Goal: Task Accomplishment & Management: Use online tool/utility

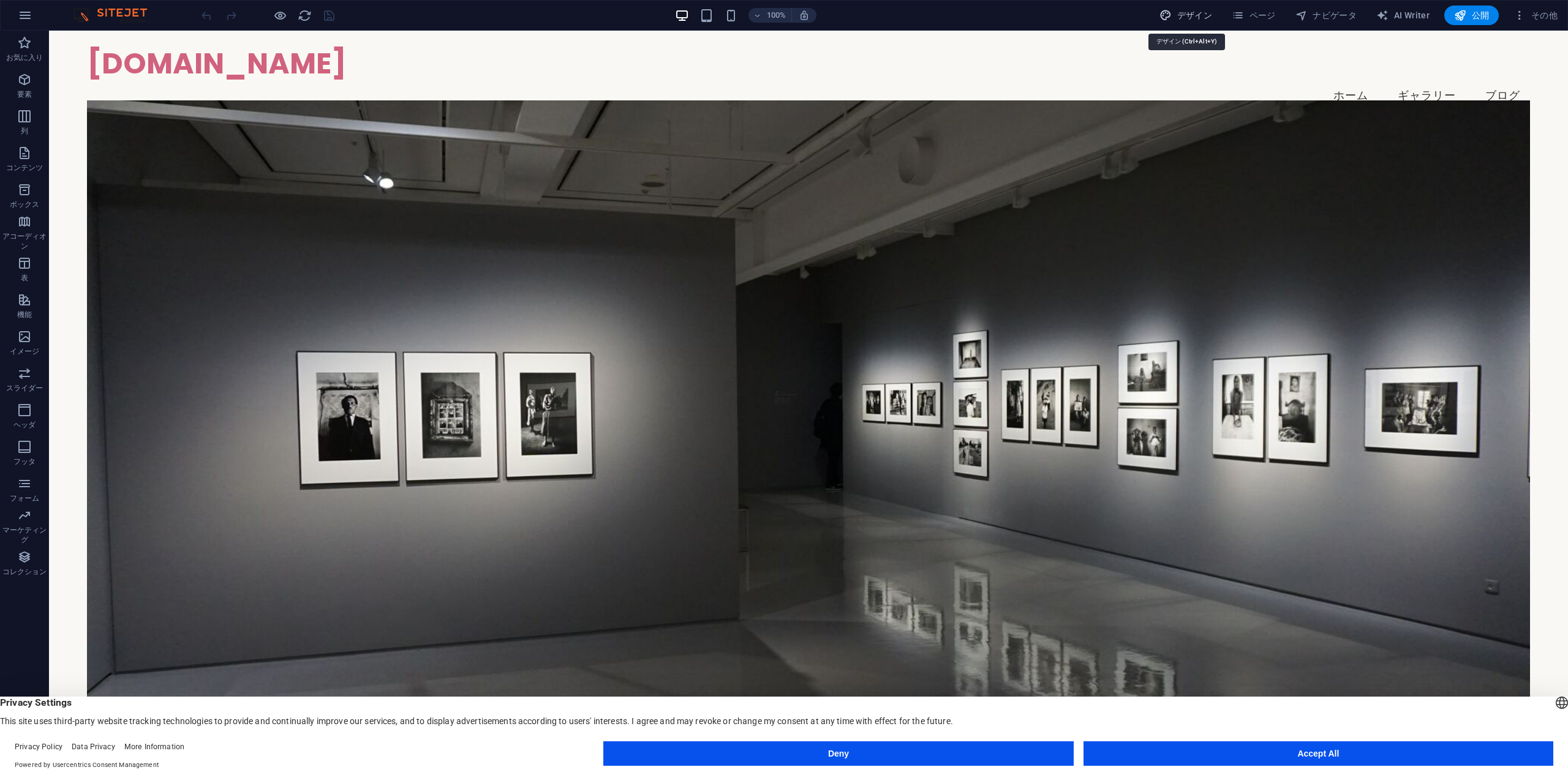
click at [1172, 15] on icon "button" at bounding box center [1165, 15] width 12 height 12
select select "px"
select select "200"
select select "px"
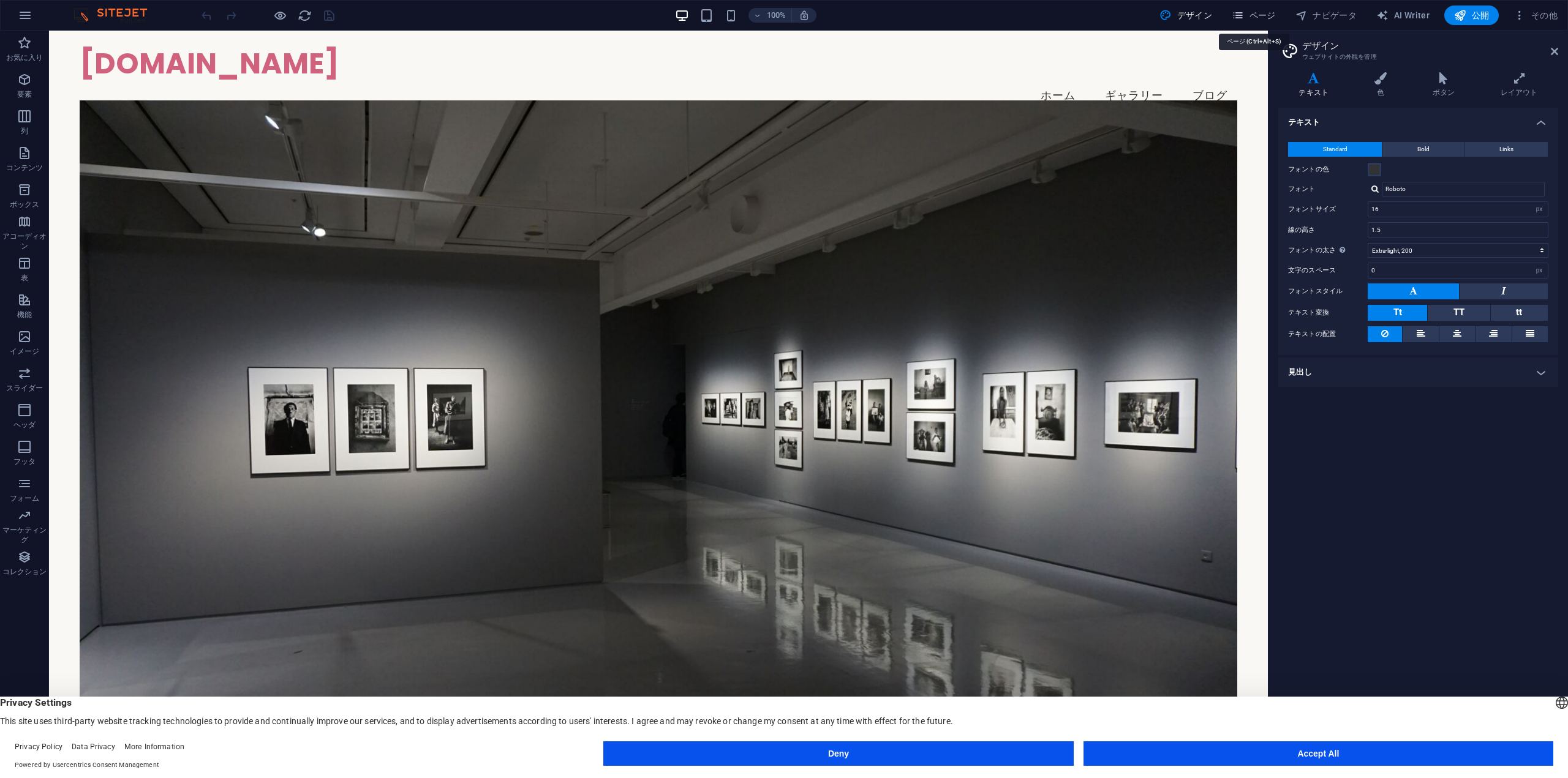
click at [1270, 16] on span "ページ" at bounding box center [1253, 15] width 44 height 12
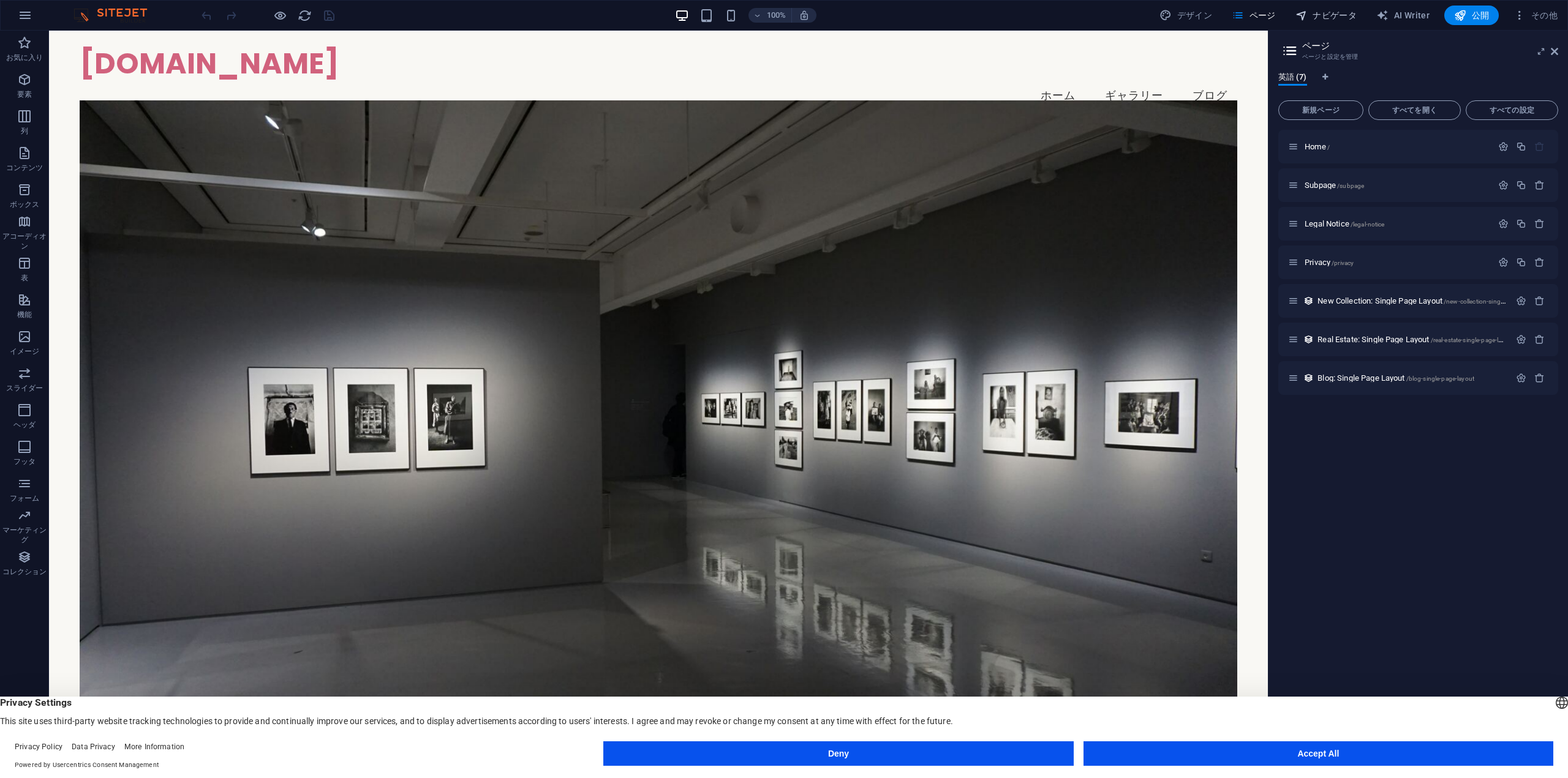
click at [1324, 13] on span "ナビゲータ" at bounding box center [1326, 15] width 61 height 12
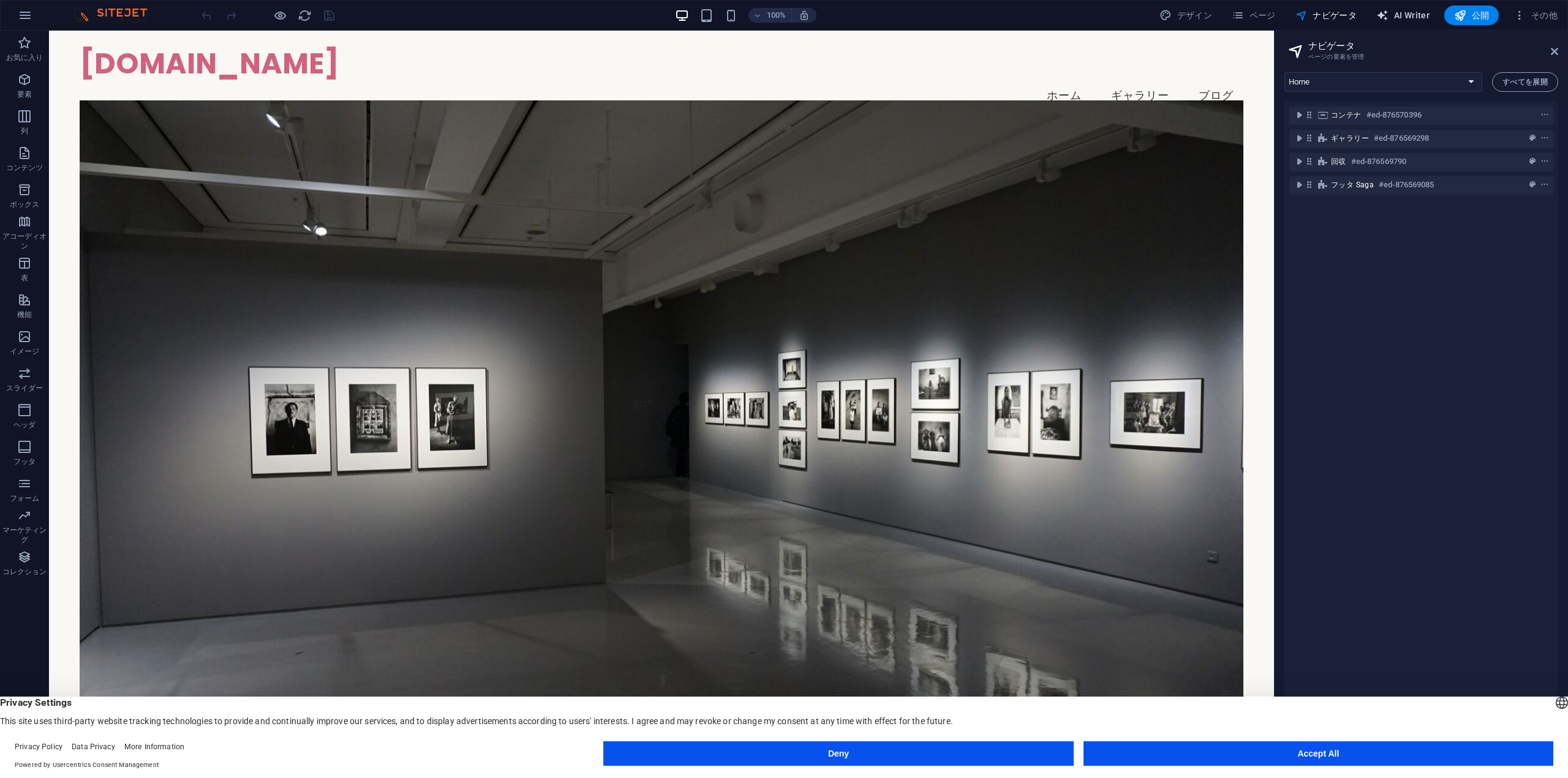
click at [1400, 17] on span "AI Writer" at bounding box center [1404, 15] width 53 height 12
select select "English"
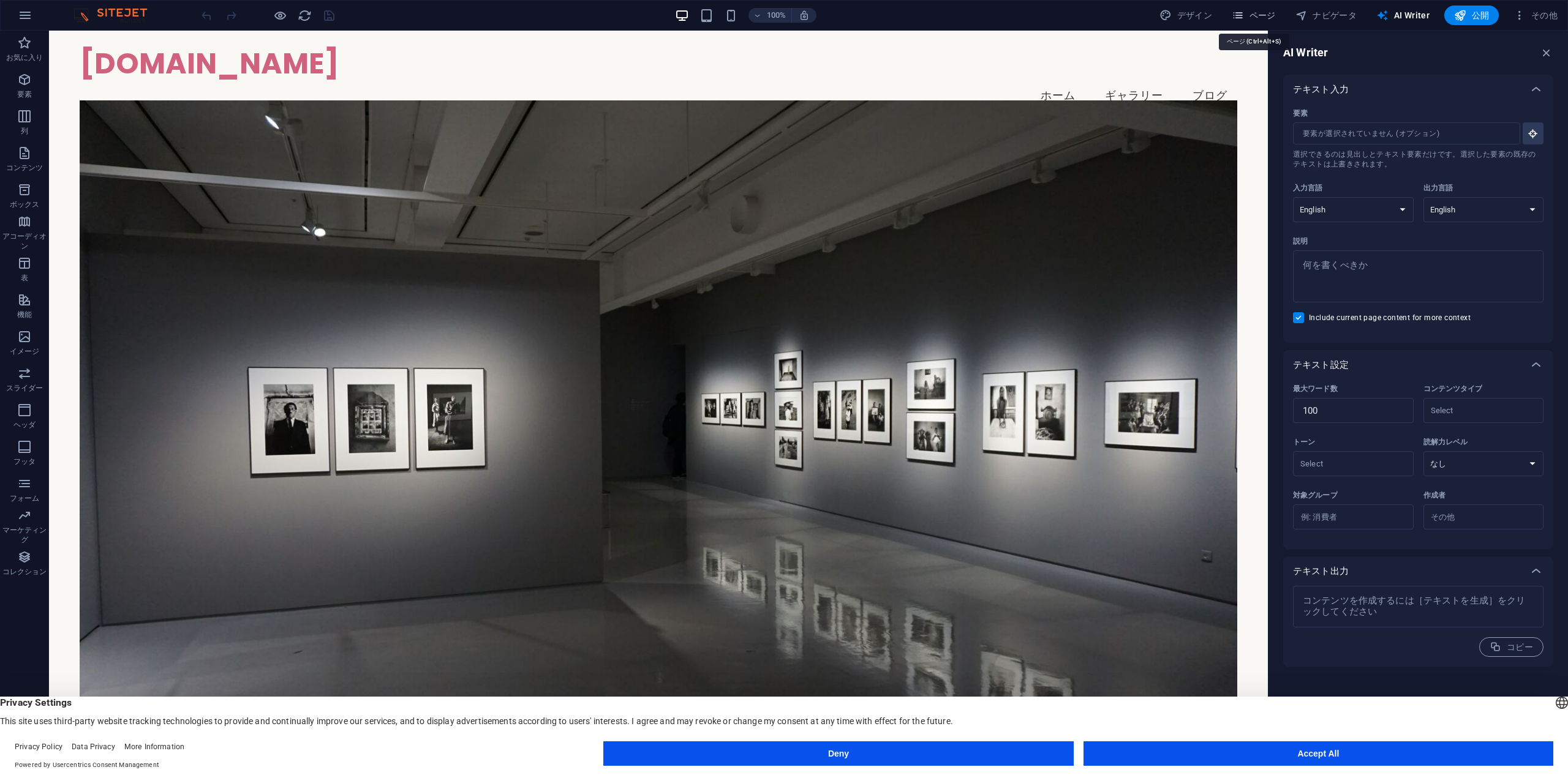
click at [1272, 24] on button "ページ" at bounding box center [1254, 15] width 54 height 20
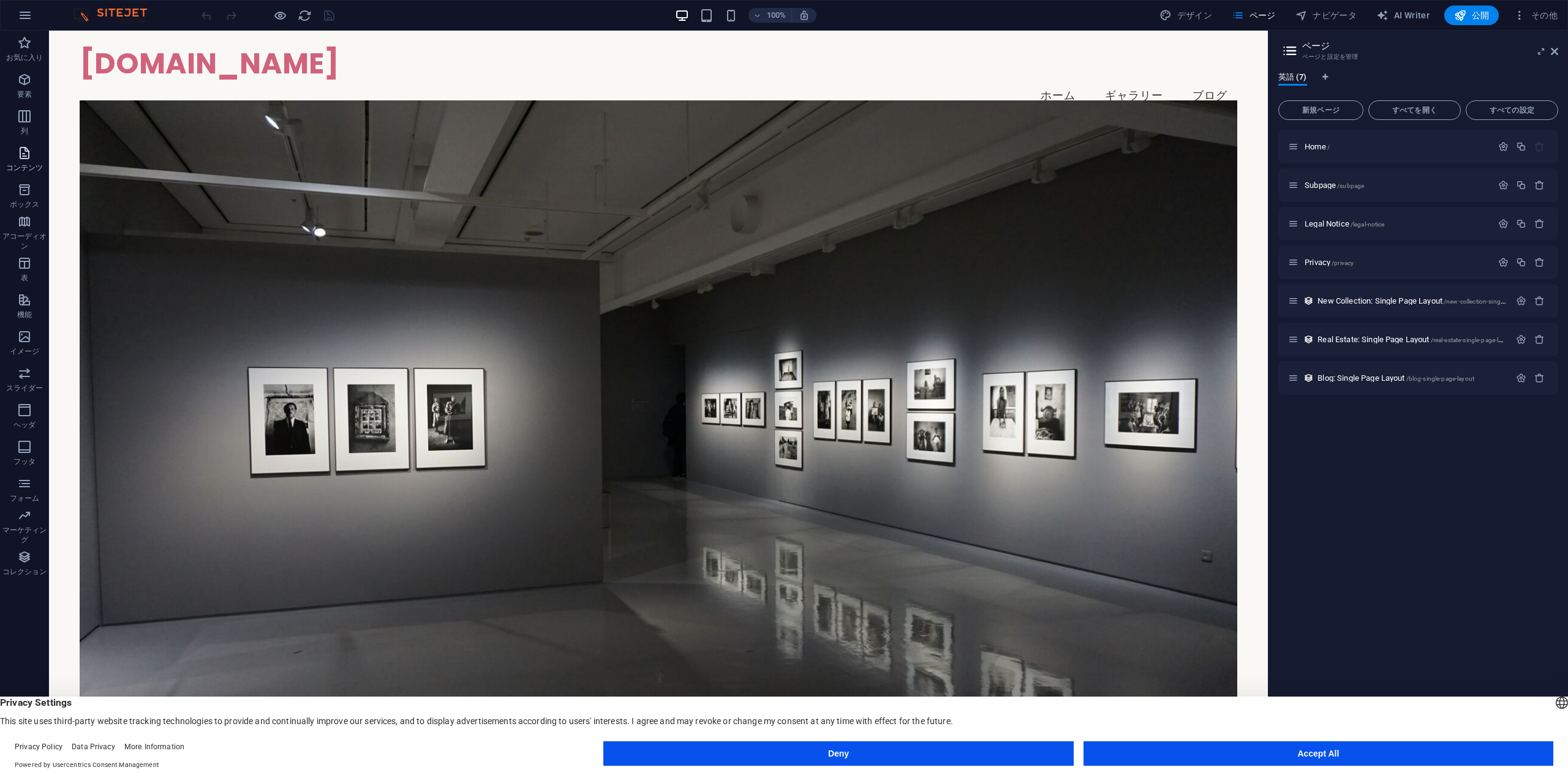
click at [29, 161] on span "コンテンツ" at bounding box center [24, 161] width 49 height 29
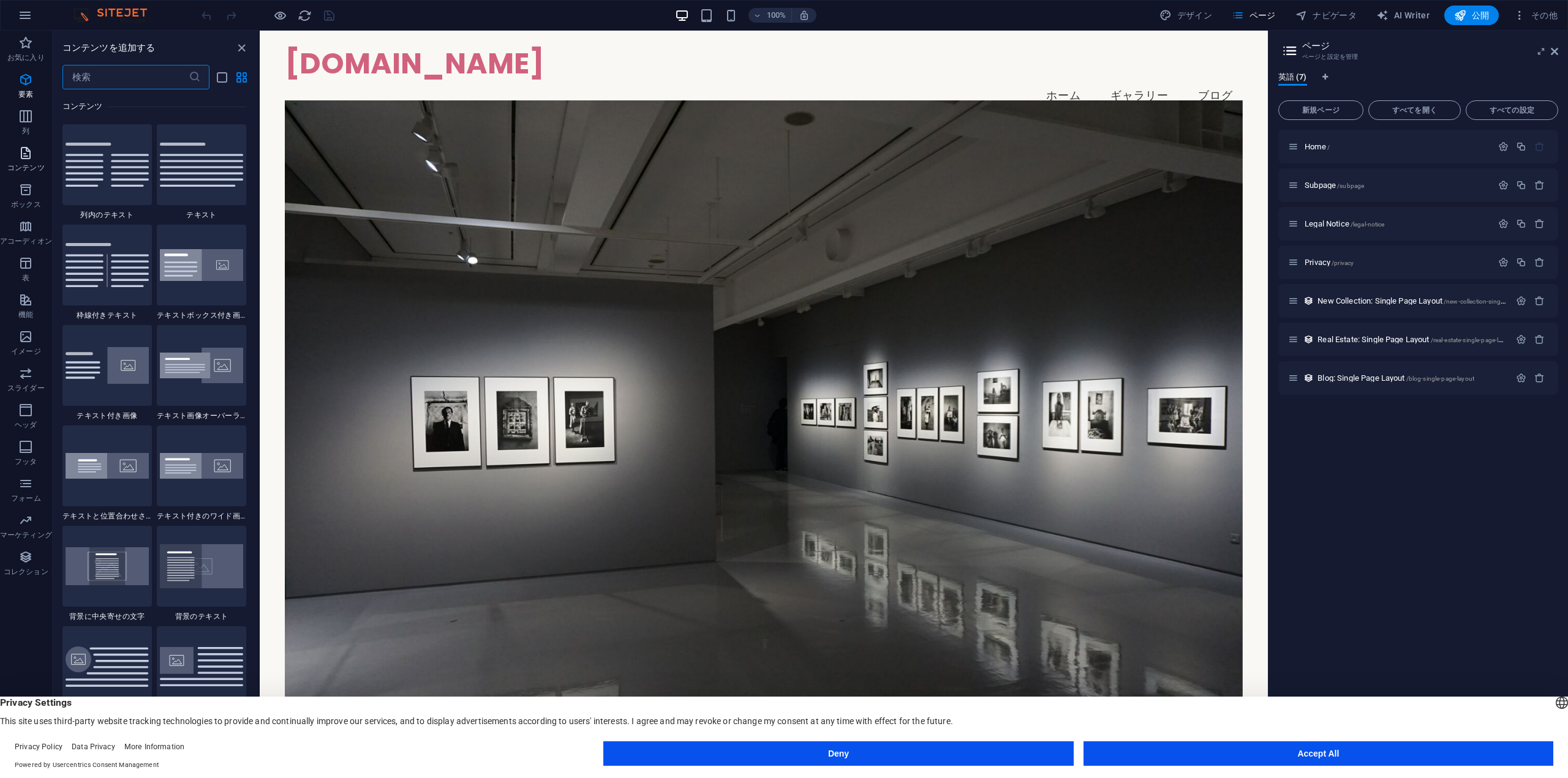
scroll to position [2142, 0]
click at [35, 345] on span "イメージ" at bounding box center [26, 344] width 52 height 29
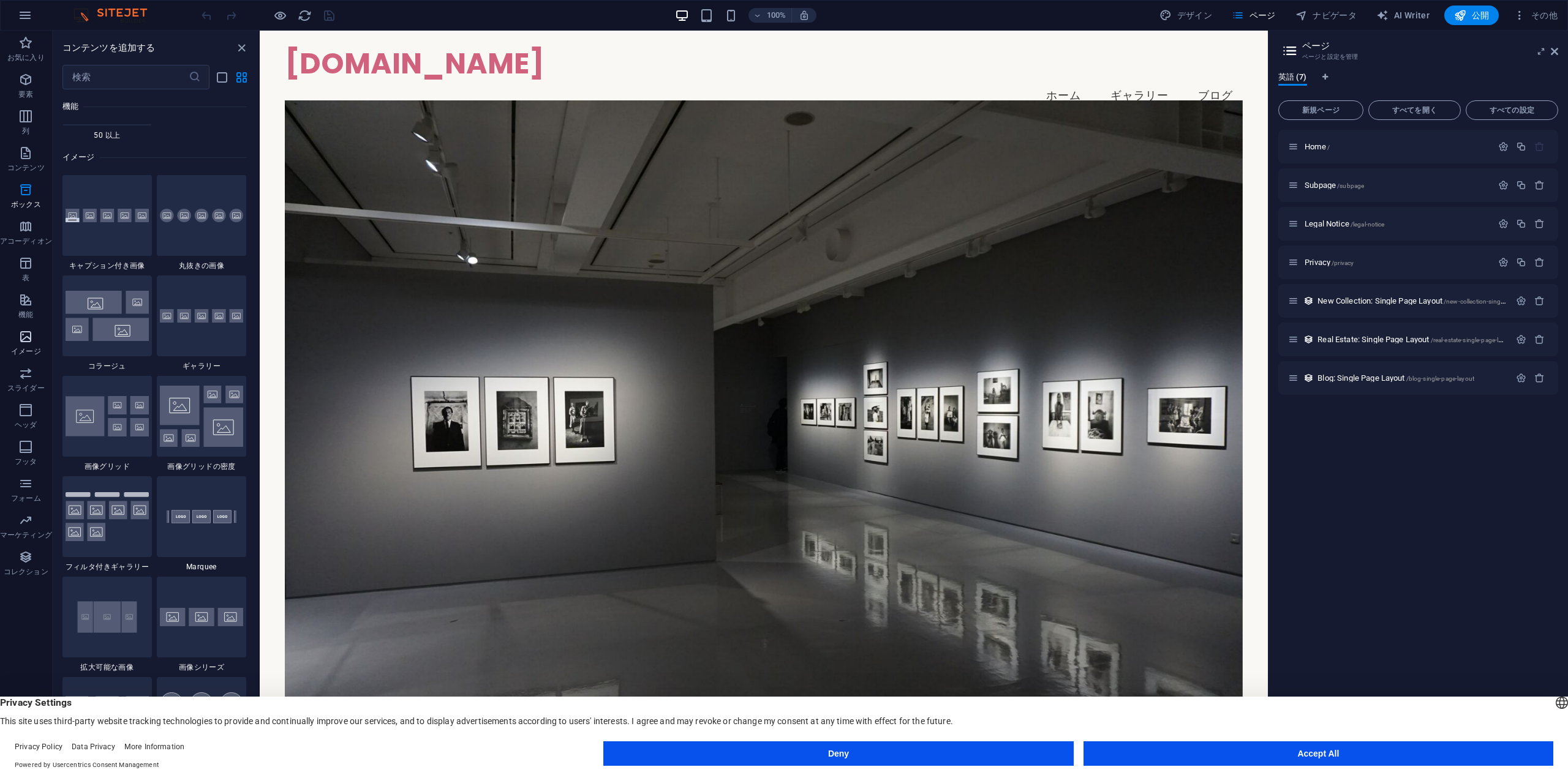
scroll to position [6209, 0]
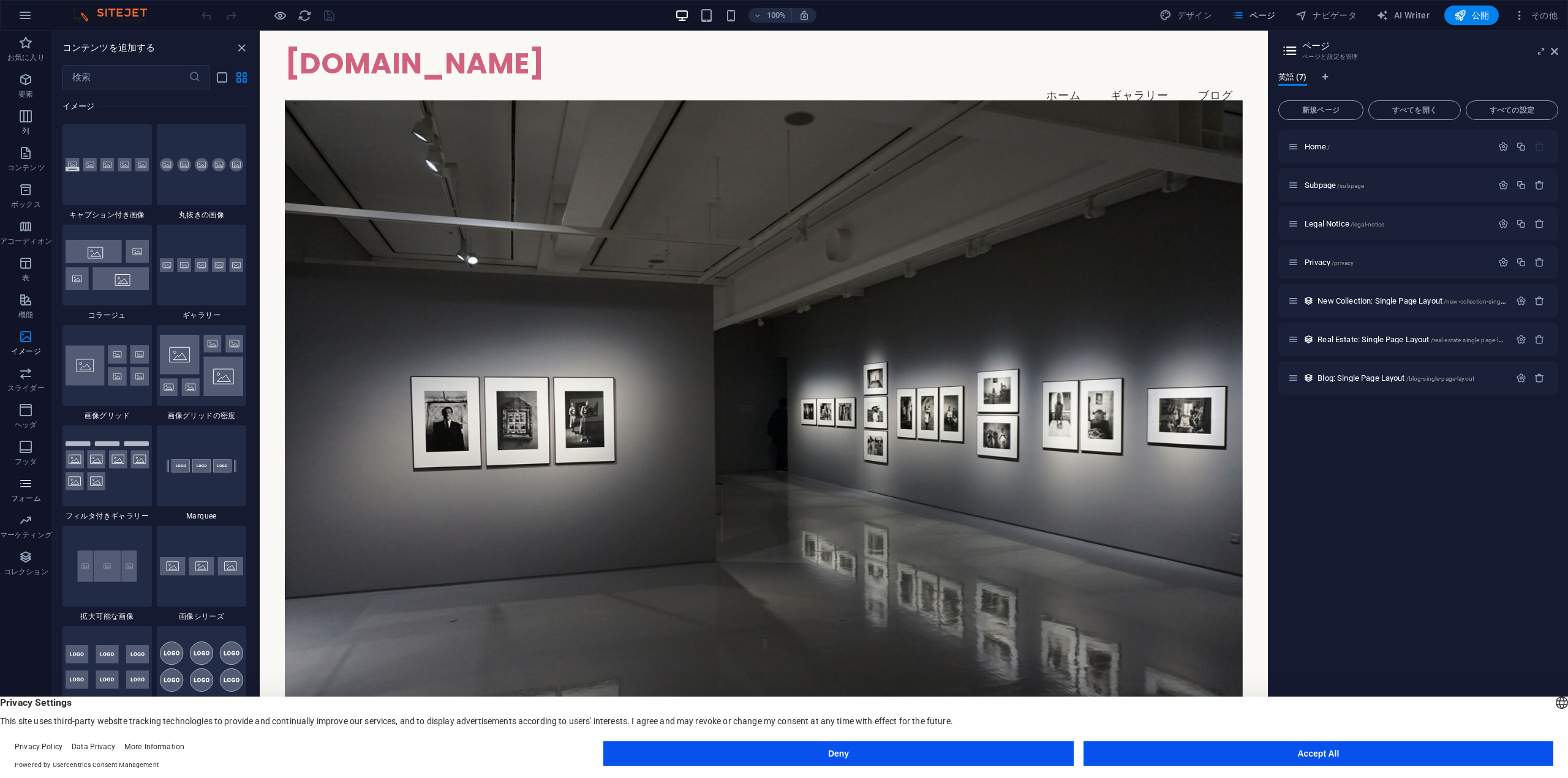
click at [24, 495] on p "フォーム" at bounding box center [26, 498] width 29 height 9
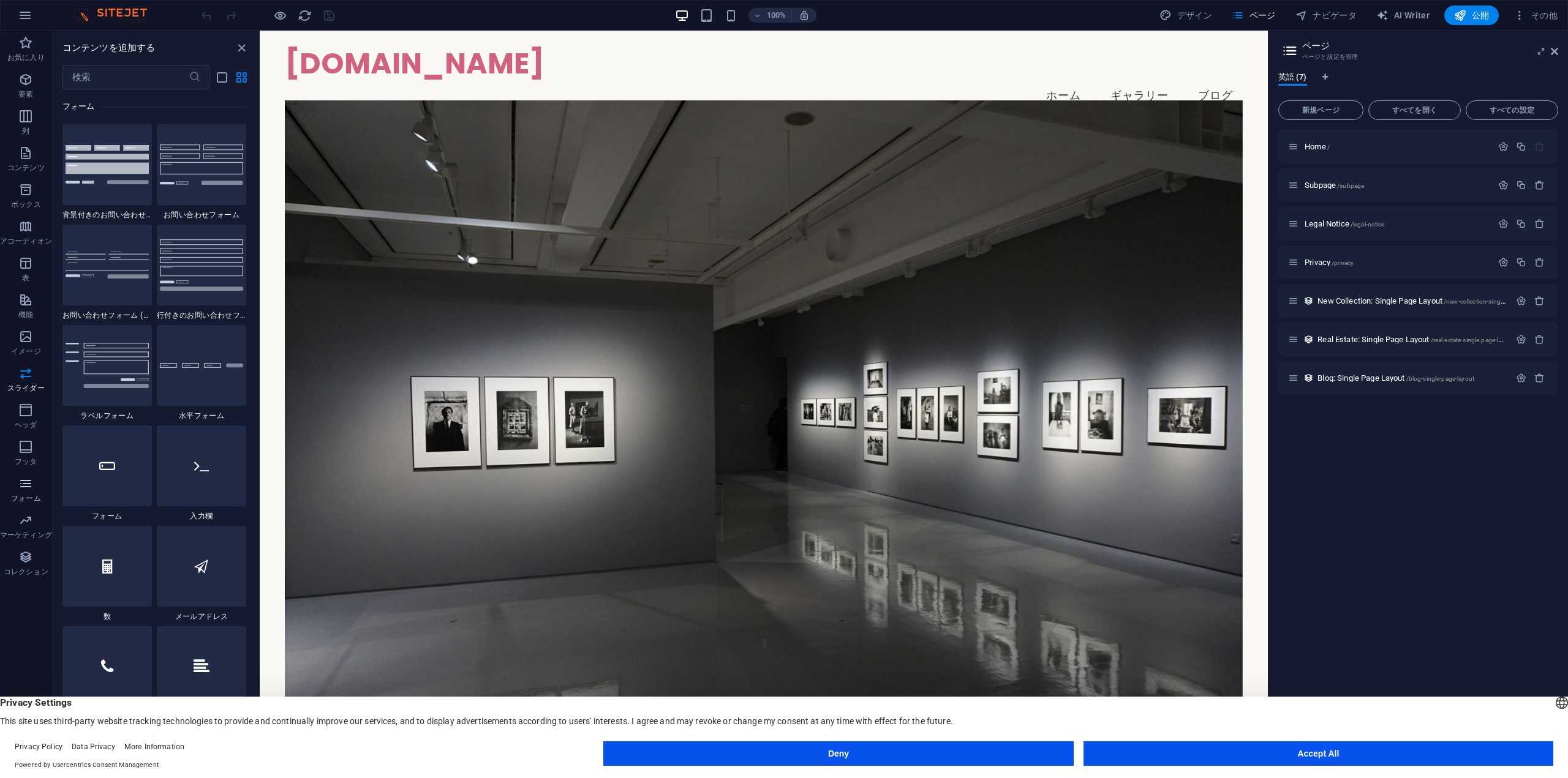
scroll to position [8941, 0]
click at [24, 337] on icon "button" at bounding box center [25, 336] width 15 height 15
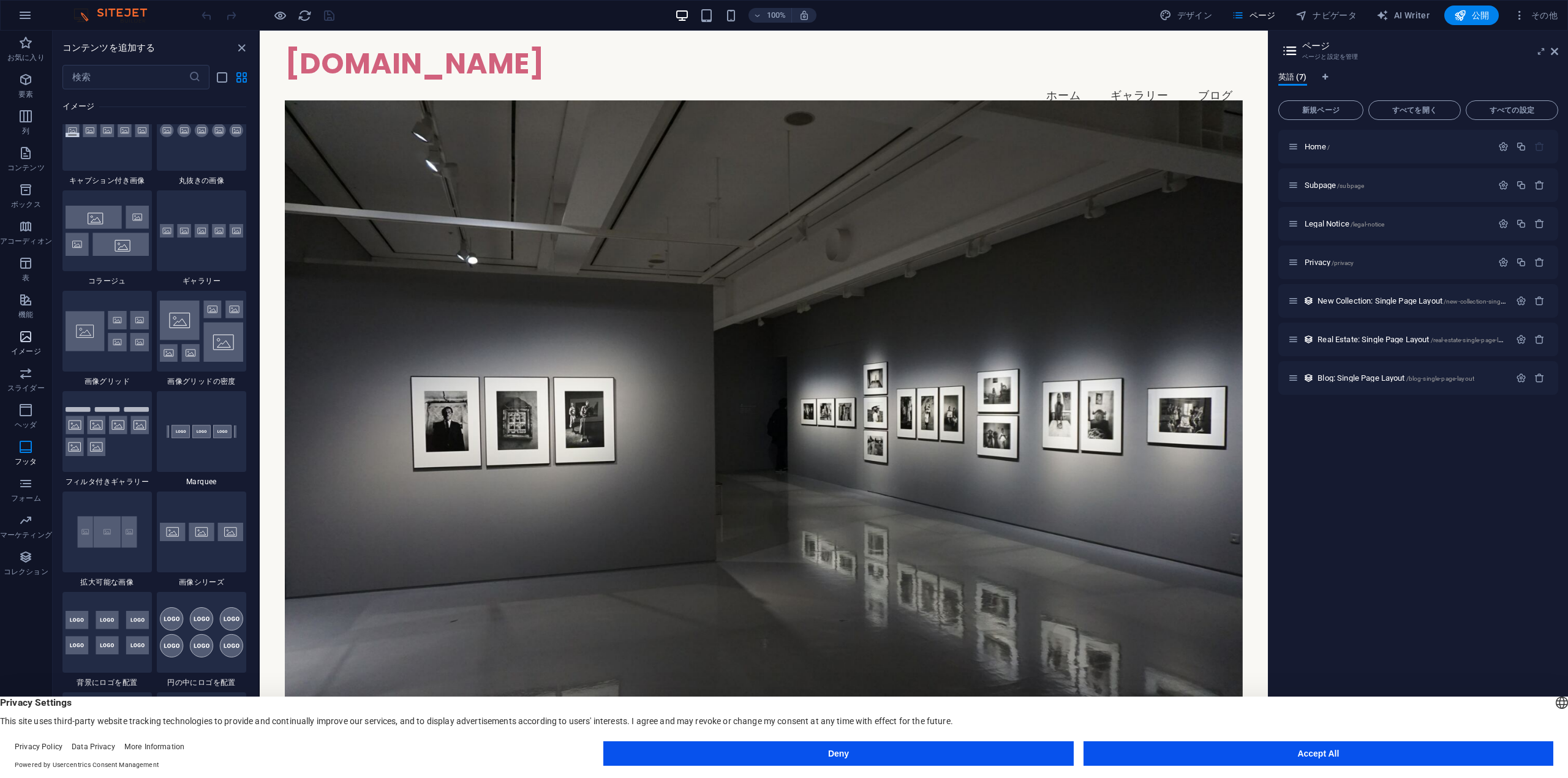
scroll to position [6209, 0]
